Goal: Information Seeking & Learning: Learn about a topic

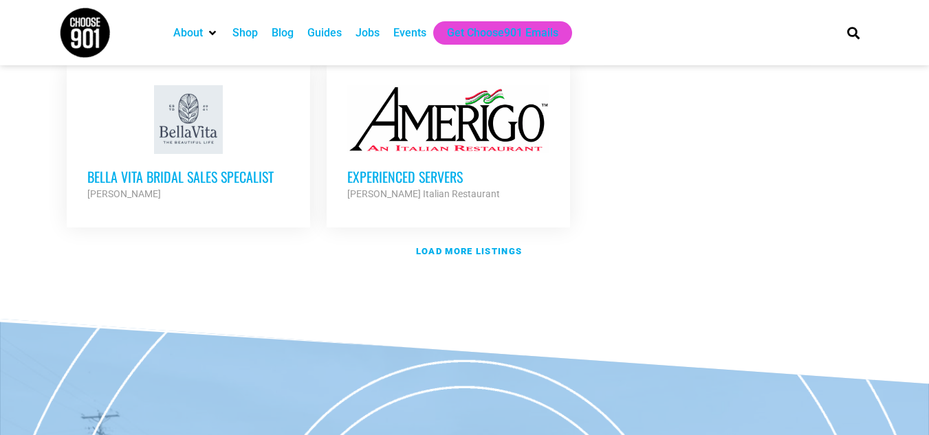
scroll to position [1759, 0]
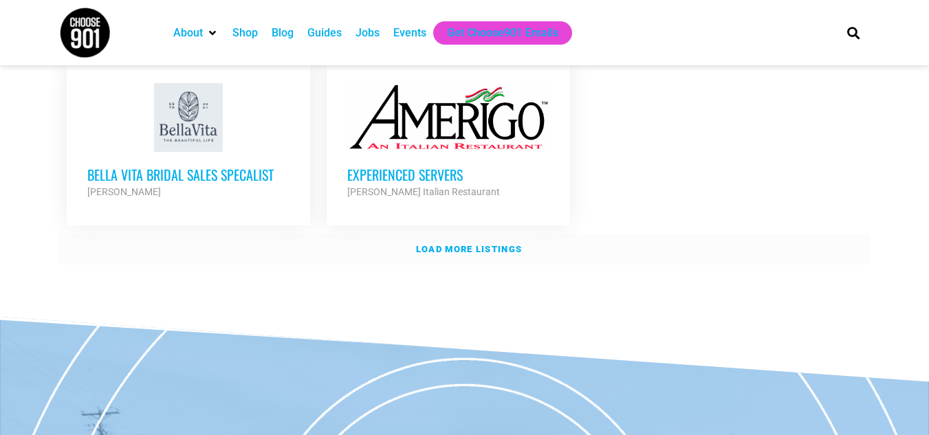
click at [440, 244] on strong "Load more listings" at bounding box center [469, 249] width 106 height 10
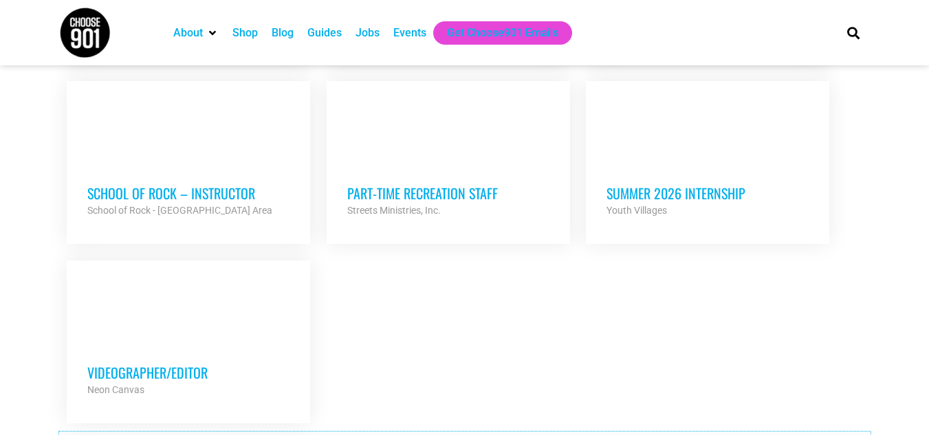
scroll to position [2885, 0]
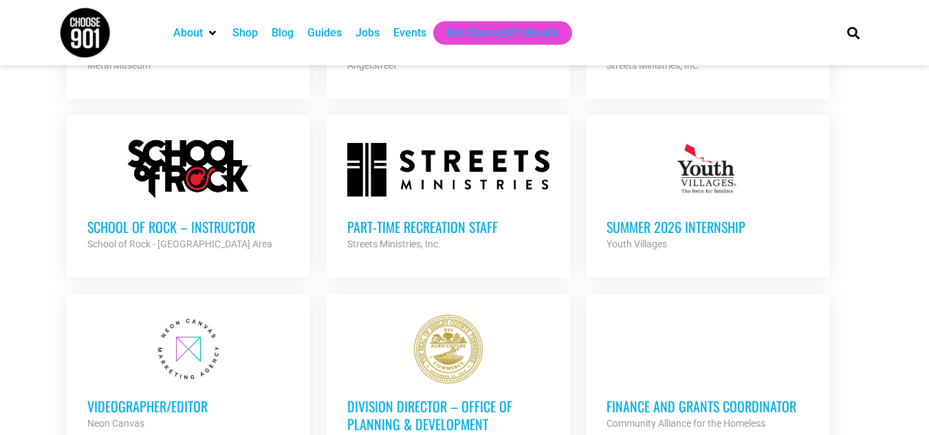
scroll to position [2849, 0]
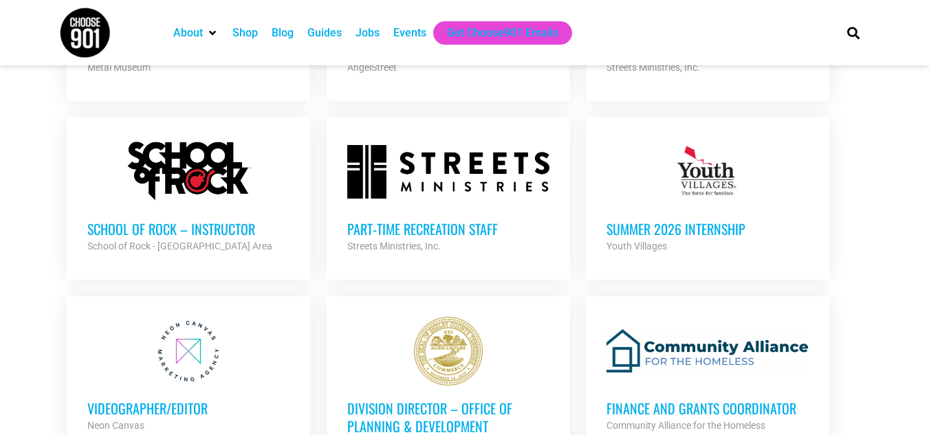
click at [666, 206] on div "Summer 2026 Internship Youth Villages Partner Org" at bounding box center [708, 230] width 202 height 48
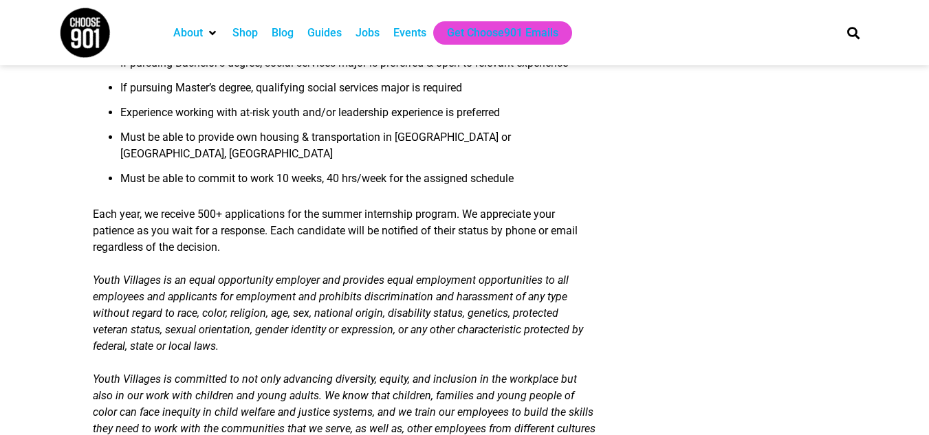
scroll to position [1120, 0]
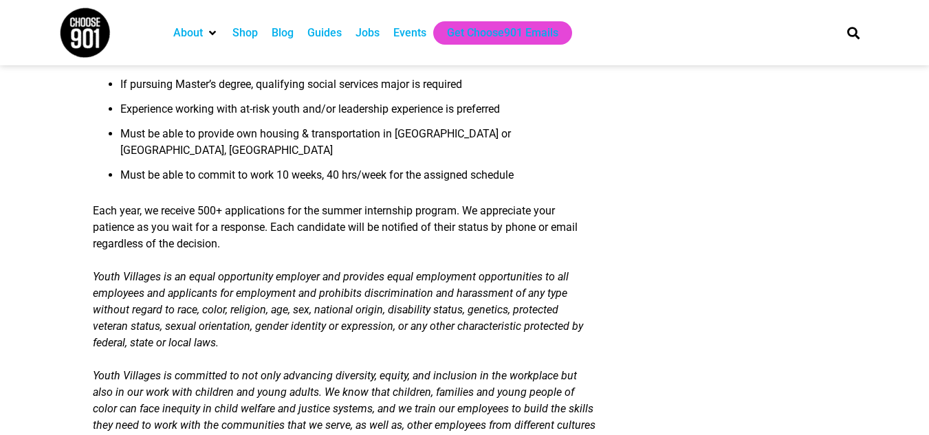
click at [83, 30] on img at bounding box center [85, 33] width 52 height 52
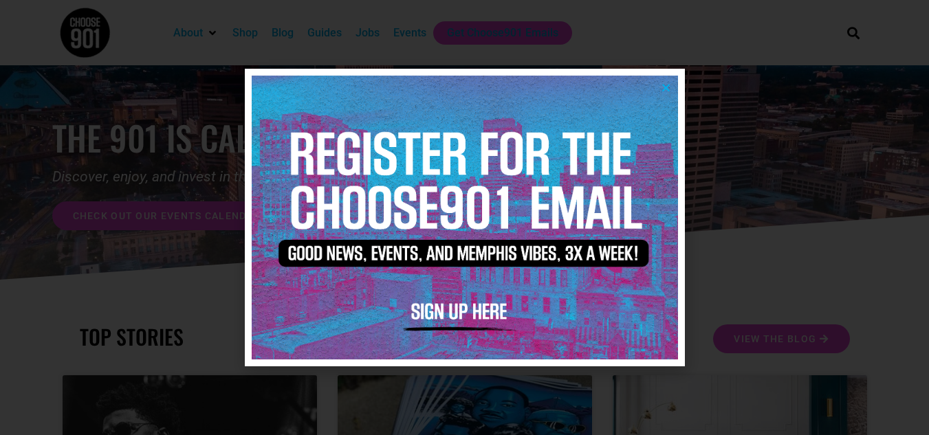
click at [663, 87] on icon "Close" at bounding box center [666, 88] width 10 height 10
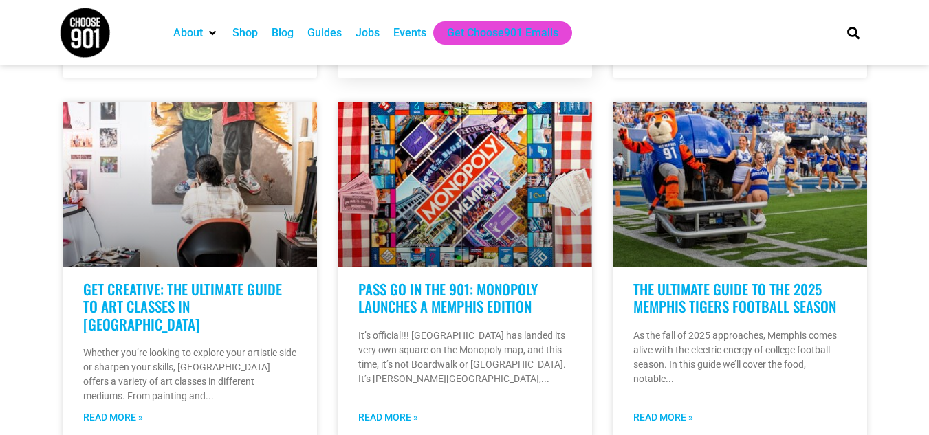
scroll to position [638, 0]
